Goal: Check status

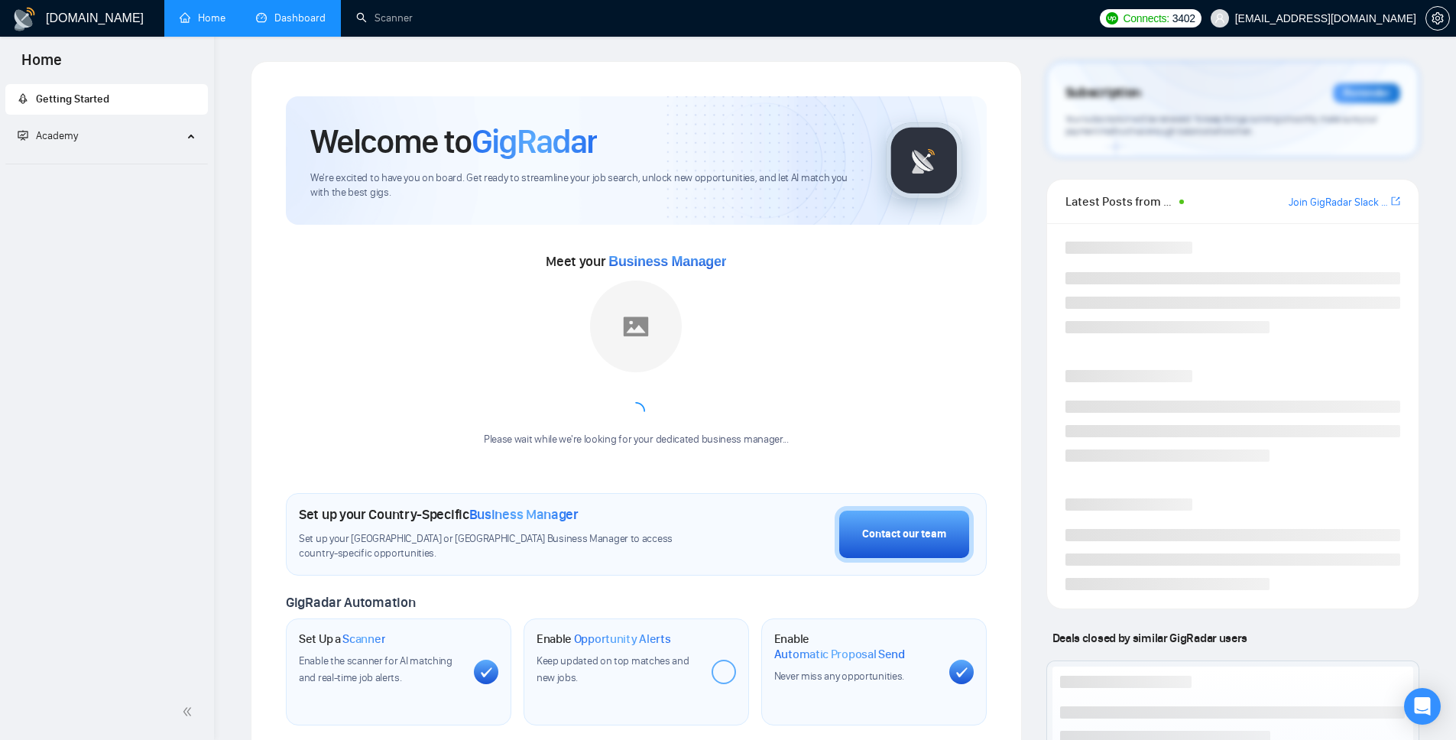
click at [299, 22] on link "Dashboard" at bounding box center [291, 17] width 70 height 13
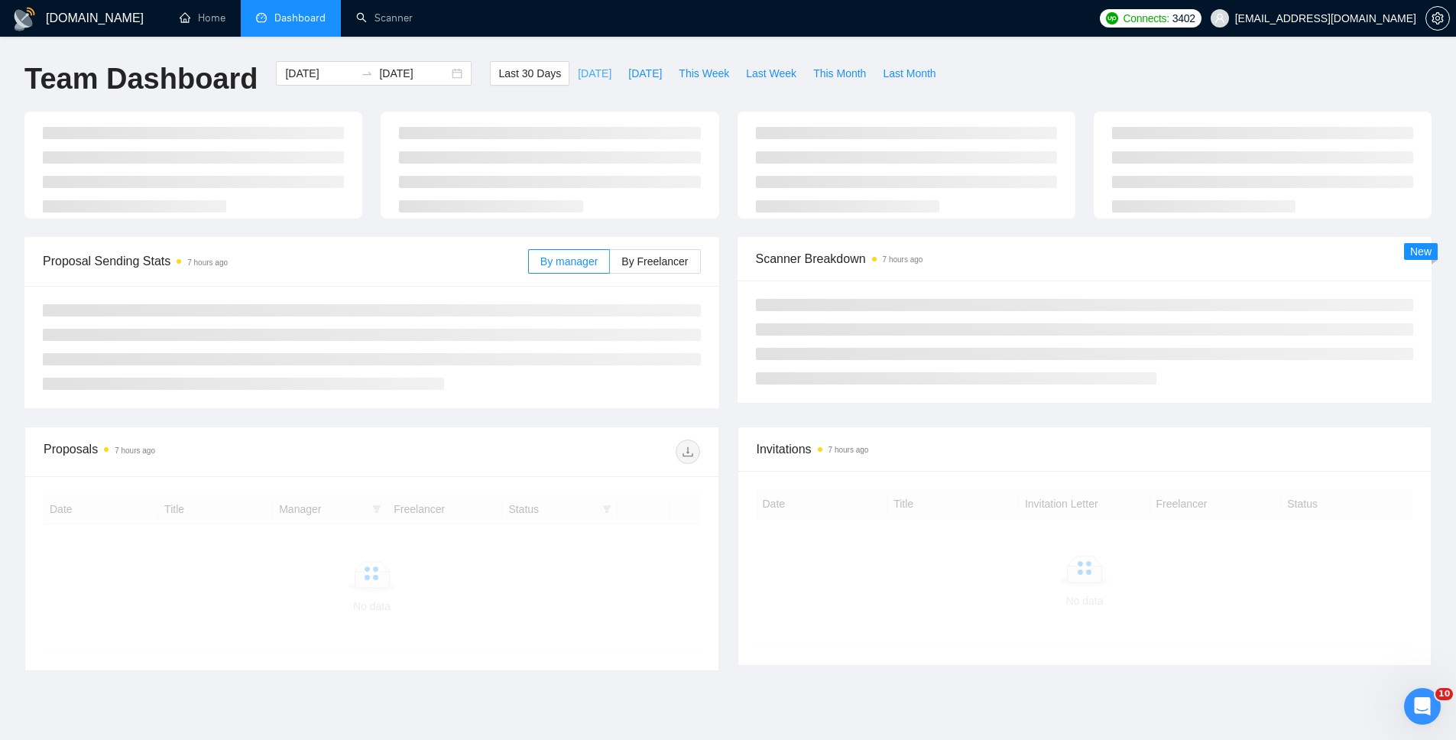
click at [589, 71] on span "[DATE]" at bounding box center [595, 73] width 34 height 17
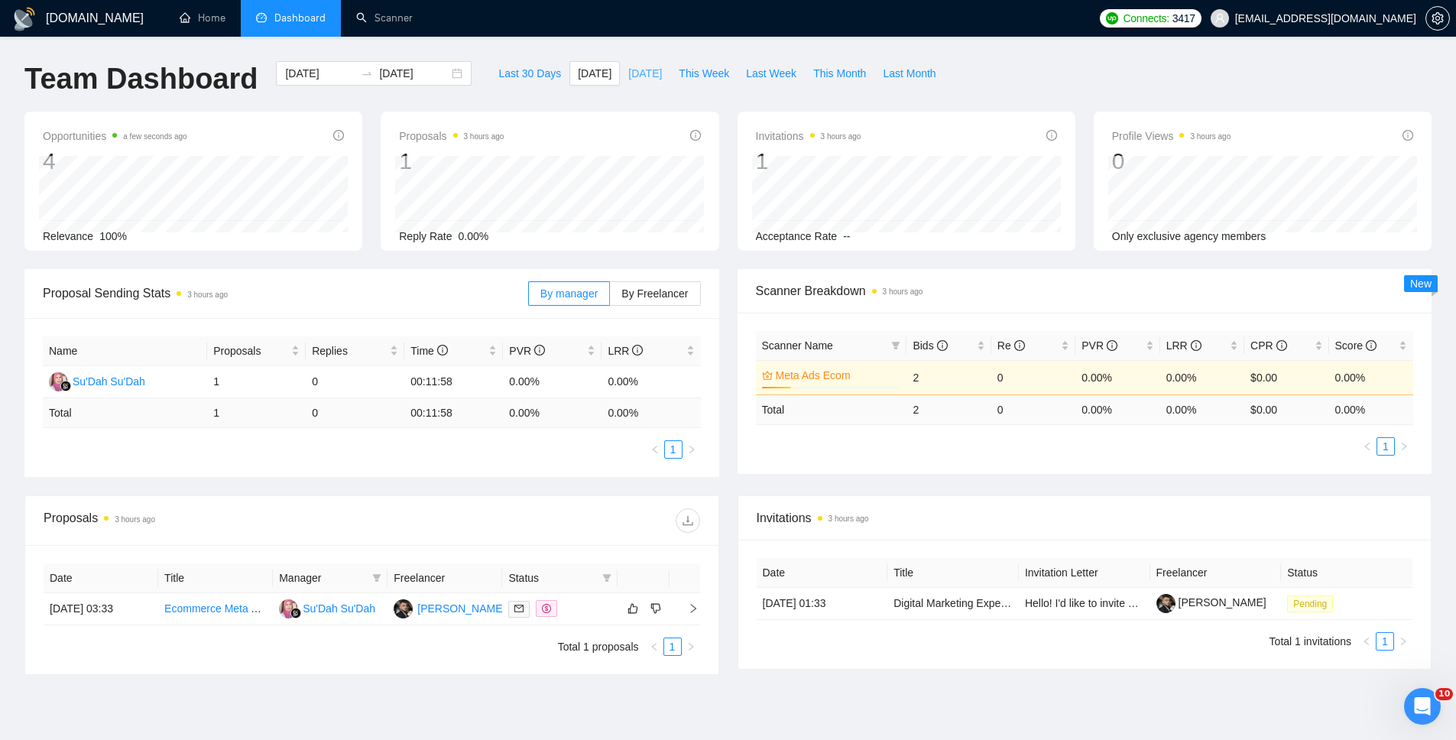
click at [629, 74] on span "[DATE]" at bounding box center [645, 73] width 34 height 17
type input "[DATE]"
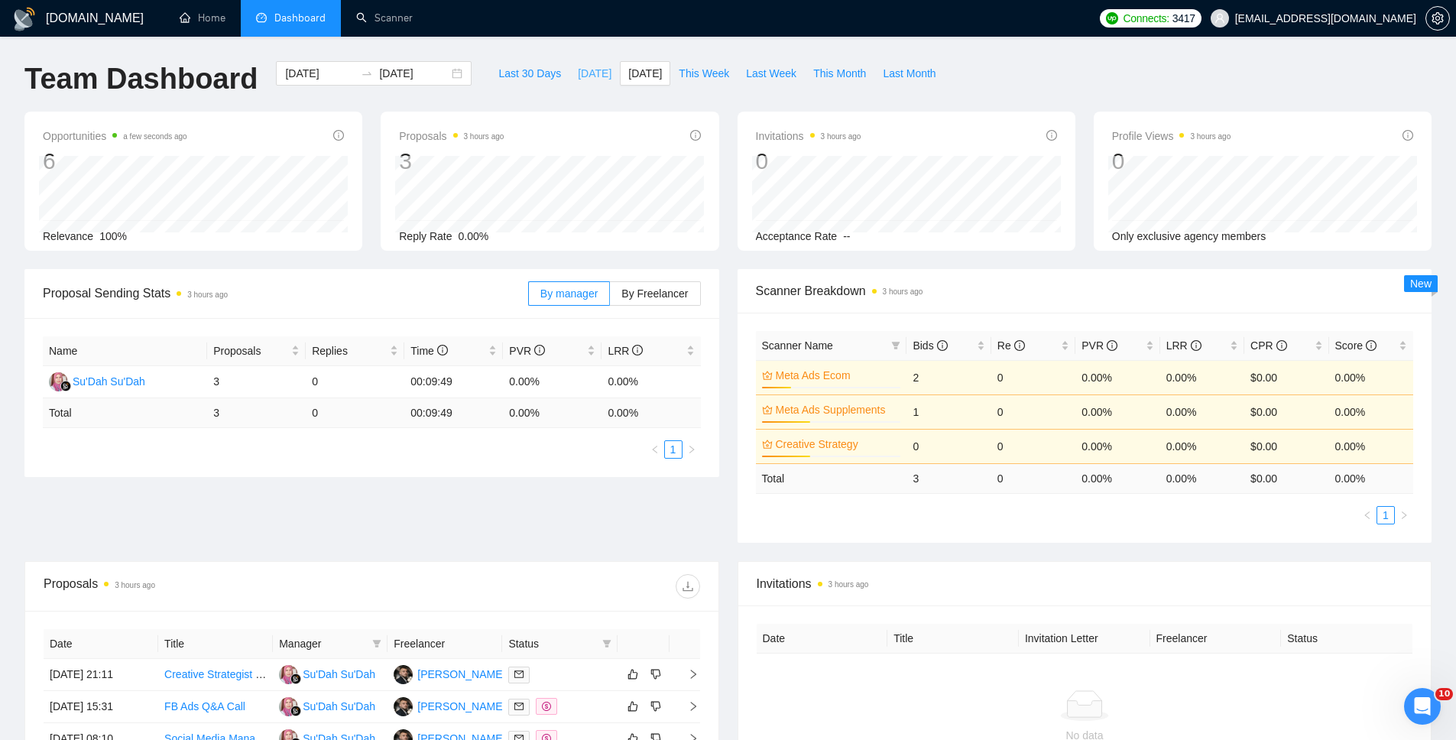
click at [578, 71] on span "[DATE]" at bounding box center [595, 73] width 34 height 17
type input "[DATE]"
